Goal: Task Accomplishment & Management: Manage account settings

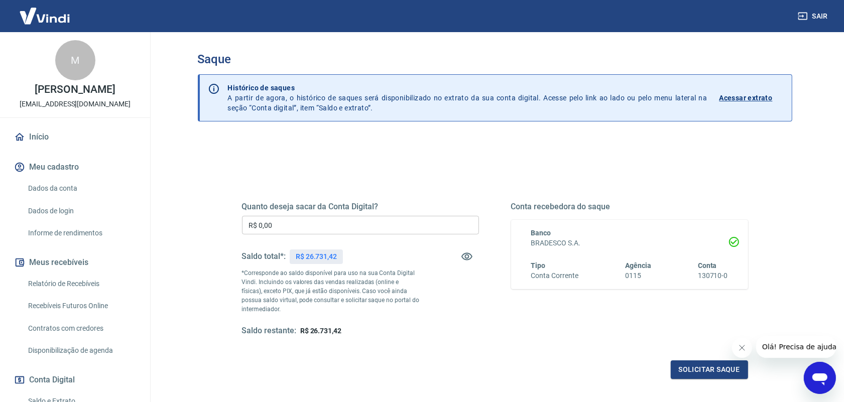
click at [337, 224] on input "R$ 0,00" at bounding box center [360, 225] width 237 height 19
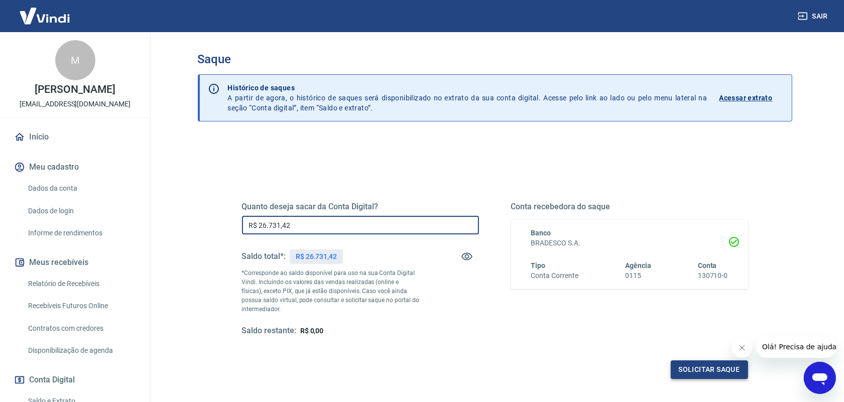
type input "R$ 26.731,42"
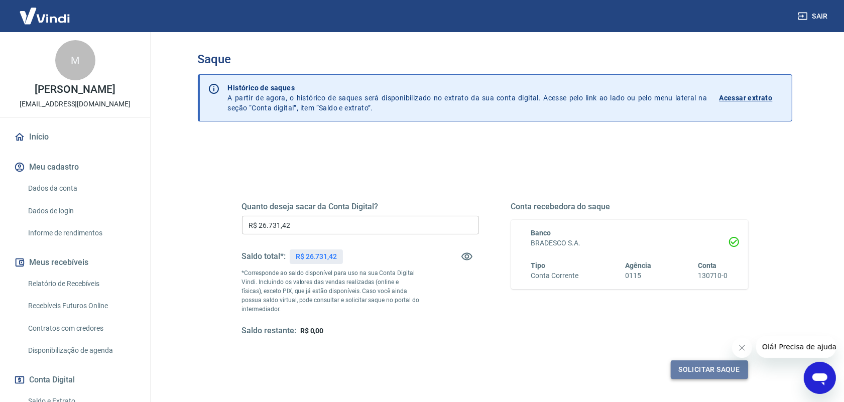
click at [711, 374] on button "Solicitar saque" at bounding box center [709, 370] width 77 height 19
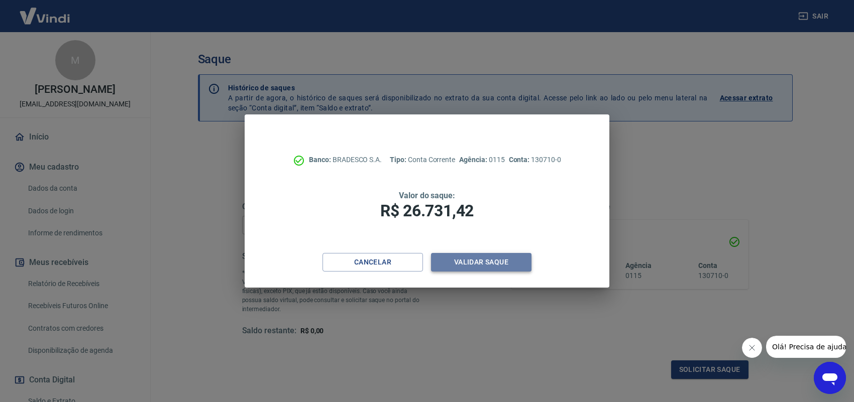
click at [495, 260] on button "Validar saque" at bounding box center [481, 262] width 100 height 19
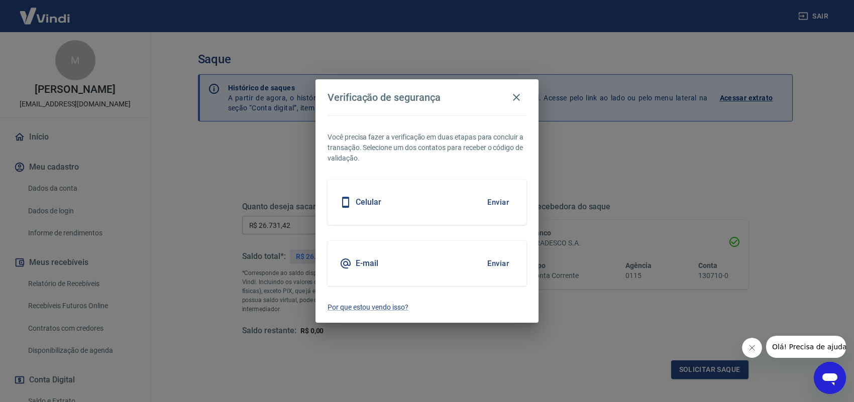
click at [495, 260] on button "Enviar" at bounding box center [498, 263] width 33 height 21
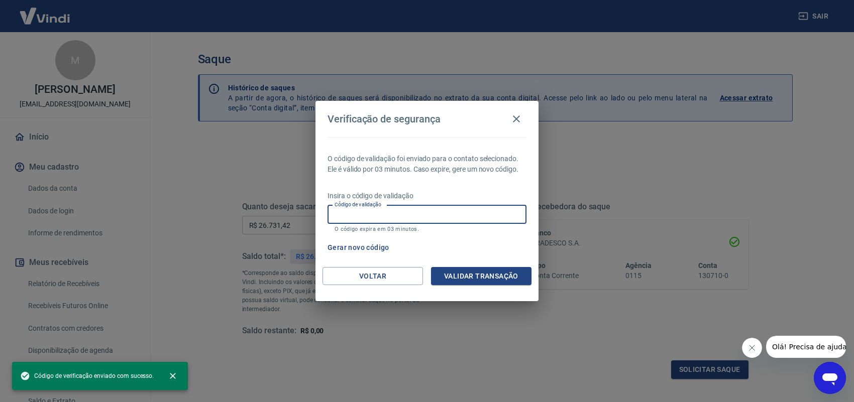
click at [368, 215] on input "Código de validação" at bounding box center [426, 214] width 199 height 19
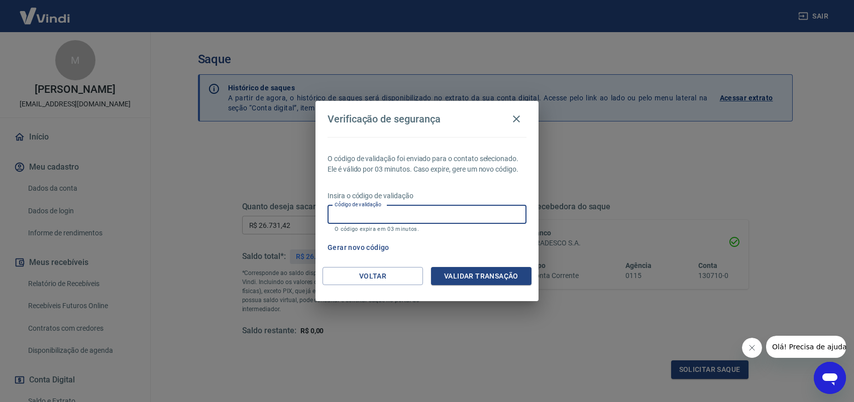
paste input "490737"
type input "490737"
click at [483, 271] on button "Validar transação" at bounding box center [481, 276] width 100 height 19
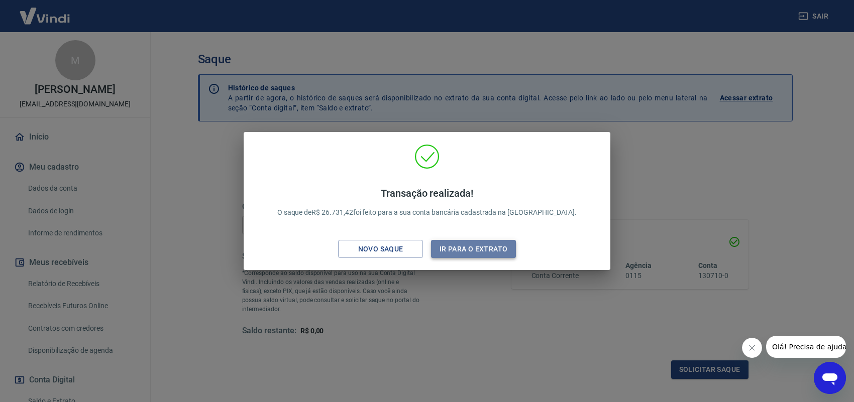
click at [466, 245] on button "Ir para o extrato" at bounding box center [473, 249] width 85 height 19
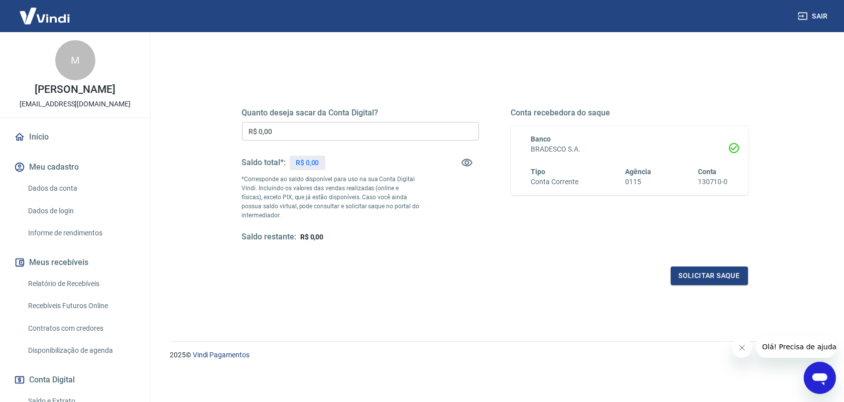
scroll to position [94, 0]
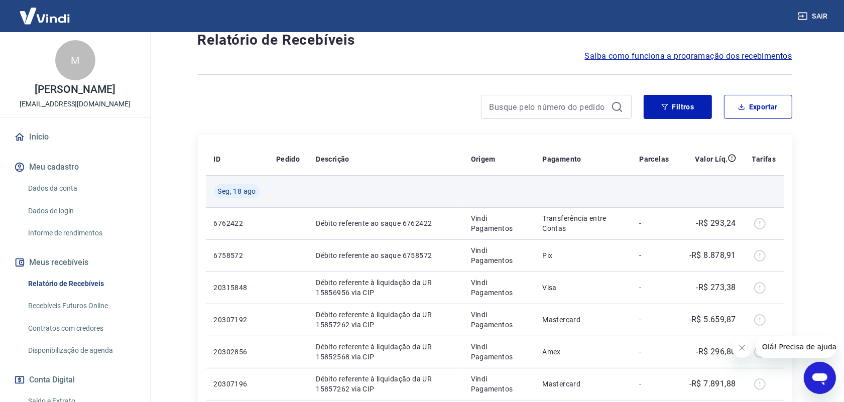
scroll to position [188, 0]
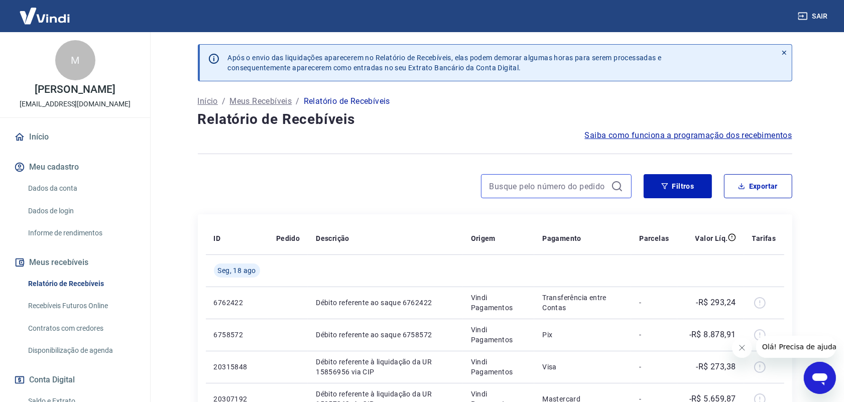
click at [543, 191] on input at bounding box center [549, 186] width 118 height 15
type input "50647"
click at [676, 191] on button "Filtros" at bounding box center [678, 186] width 68 height 24
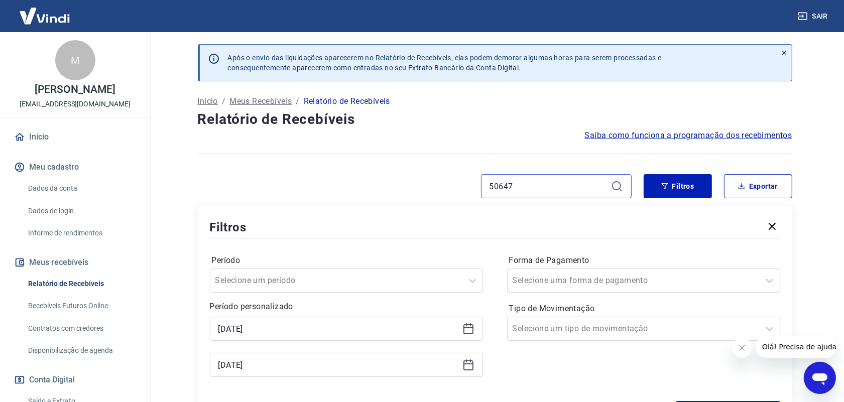
drag, startPoint x: 524, startPoint y: 189, endPoint x: 442, endPoint y: 189, distance: 81.3
click at [442, 189] on div "50647" at bounding box center [415, 186] width 434 height 24
type input "506473494"
click at [688, 194] on button "Filtros" at bounding box center [678, 186] width 68 height 24
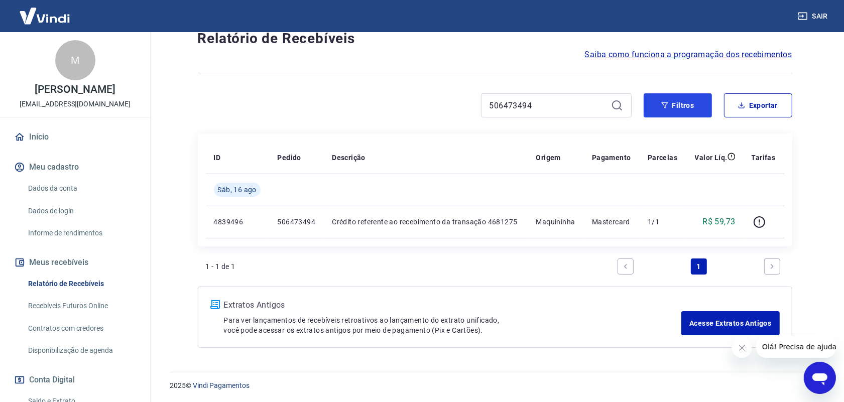
scroll to position [82, 0]
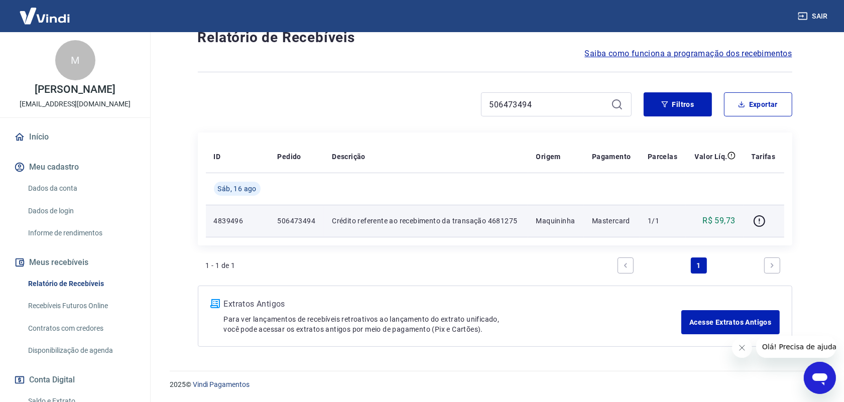
click at [729, 222] on p "R$ 59,73" at bounding box center [719, 221] width 33 height 12
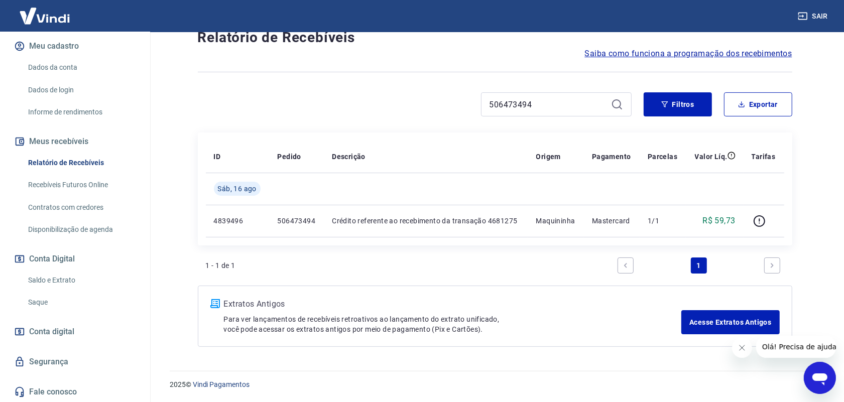
scroll to position [0, 0]
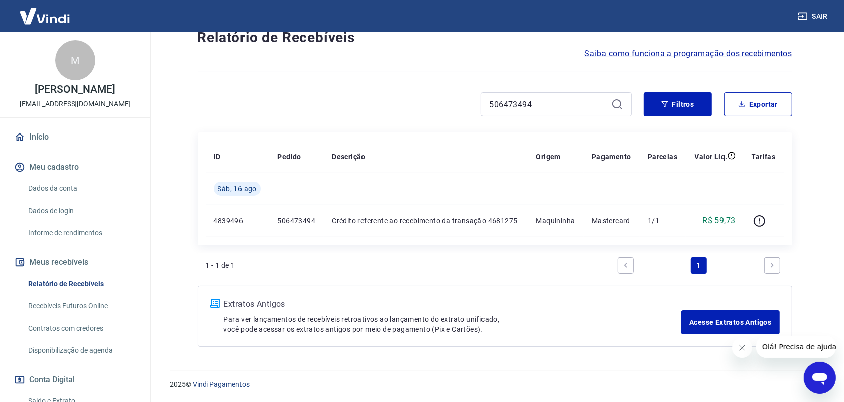
click at [47, 13] on img at bounding box center [44, 16] width 65 height 31
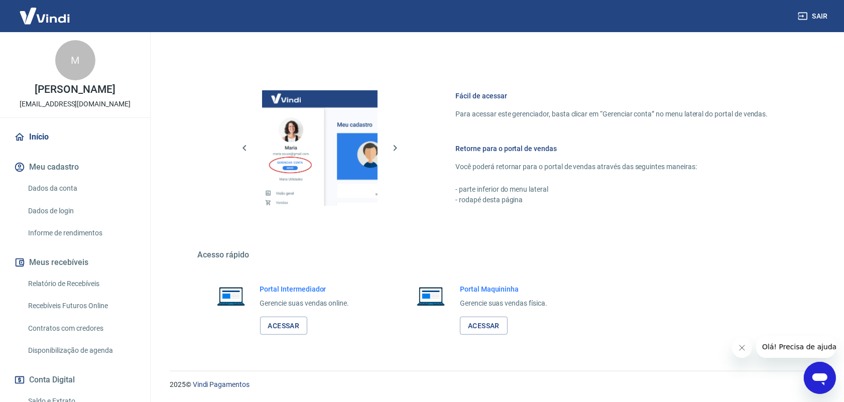
scroll to position [380, 0]
click at [486, 325] on link "Acessar" at bounding box center [484, 326] width 48 height 19
click at [484, 327] on link "Acessar" at bounding box center [484, 326] width 48 height 19
click at [498, 324] on link "Acessar" at bounding box center [484, 326] width 48 height 19
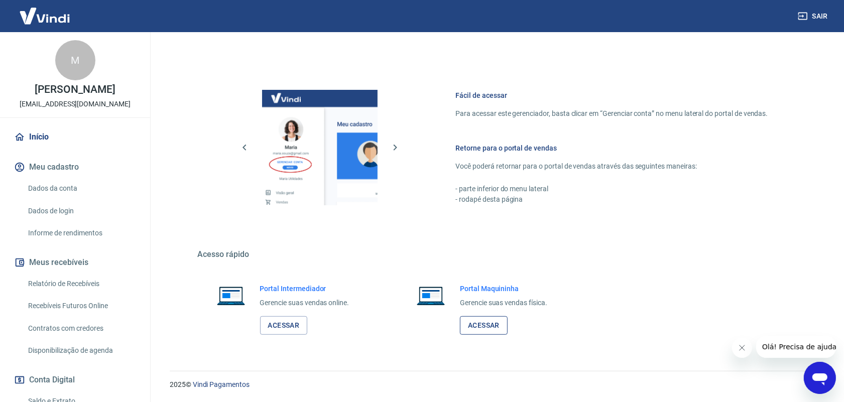
click at [486, 328] on link "Acessar" at bounding box center [484, 325] width 48 height 19
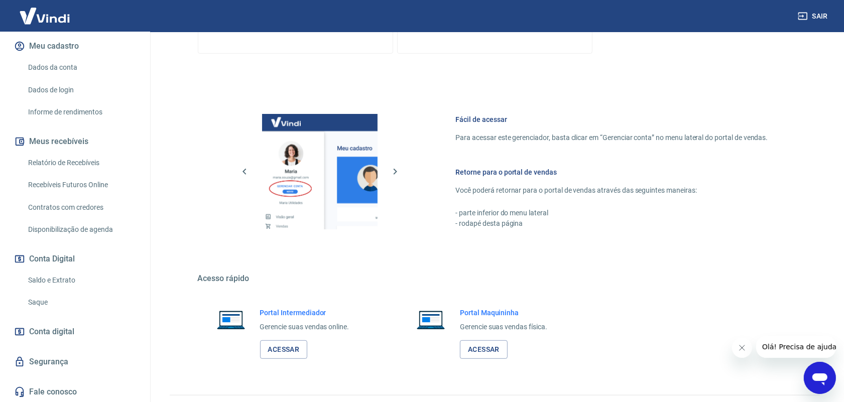
scroll to position [377, 0]
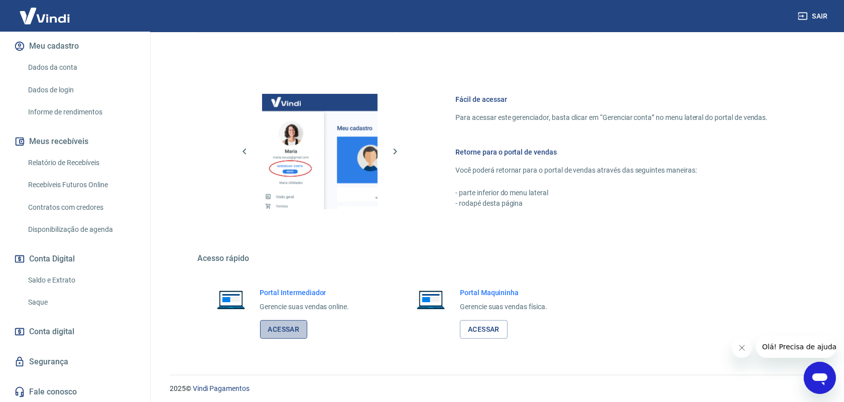
click at [272, 330] on link "Acessar" at bounding box center [284, 329] width 48 height 19
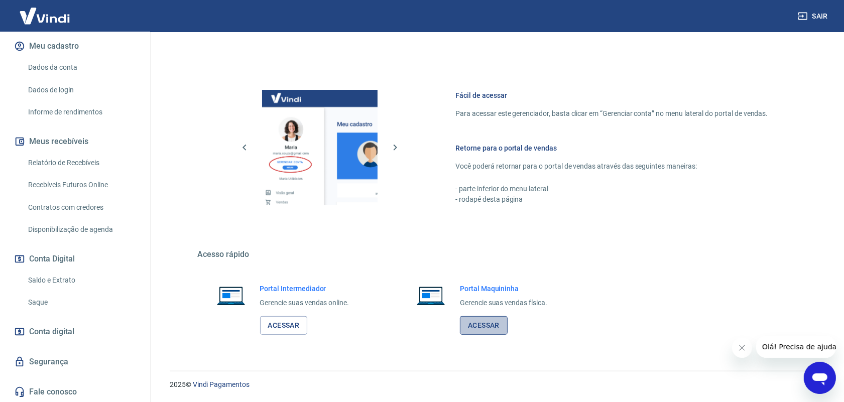
click at [497, 328] on link "Acessar" at bounding box center [484, 325] width 48 height 19
click at [468, 321] on link "Acessar" at bounding box center [484, 325] width 48 height 19
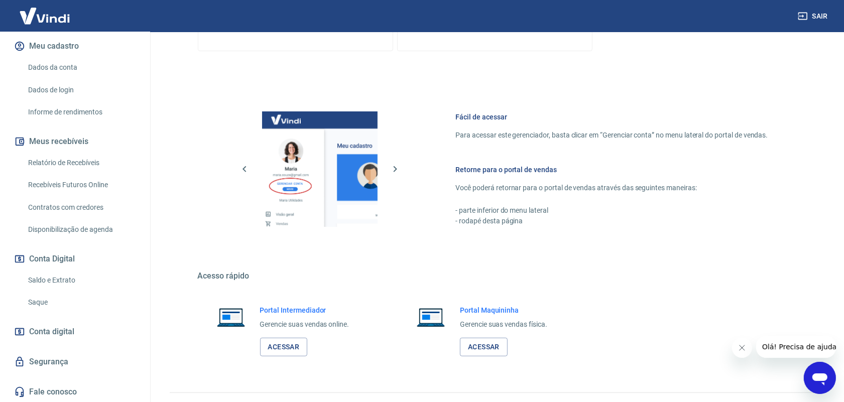
scroll to position [381, 0]
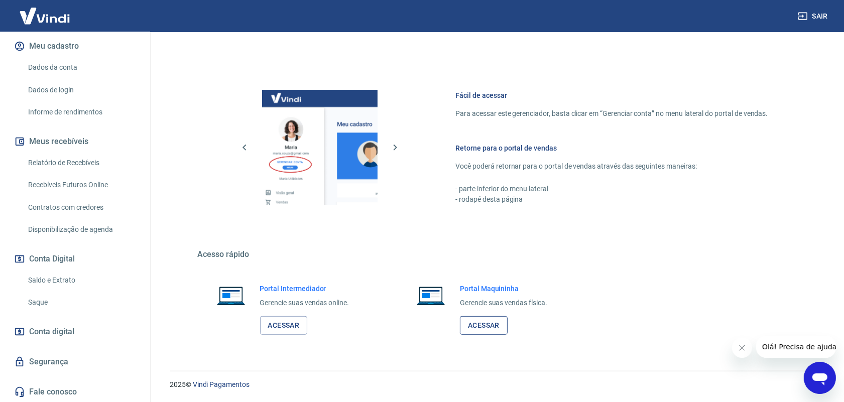
click at [501, 328] on link "Acessar" at bounding box center [484, 325] width 48 height 19
